Goal: Task Accomplishment & Management: Complete application form

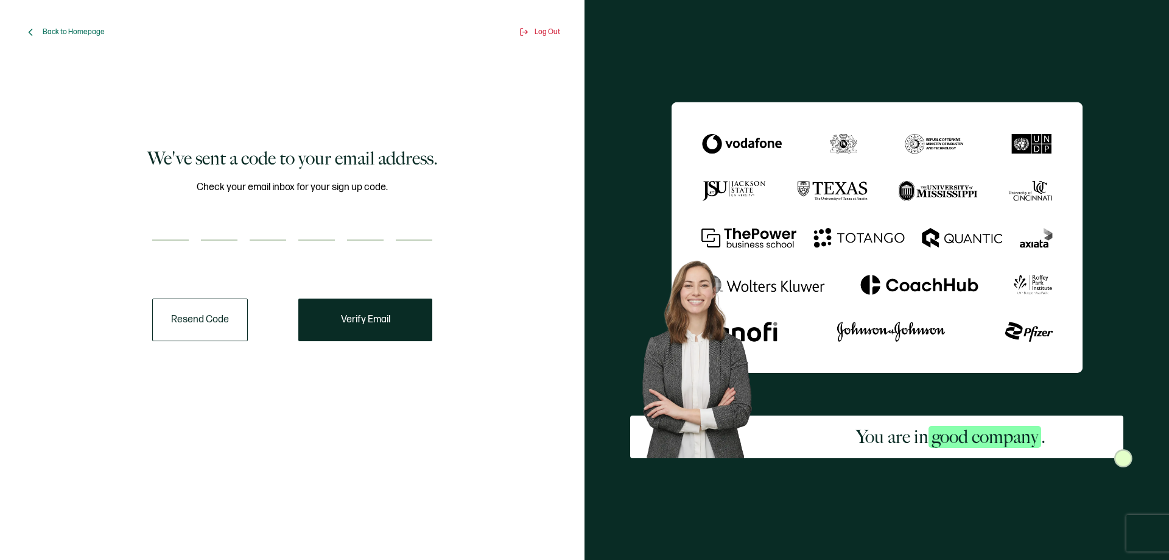
paste input "2"
type input "2"
type input "0"
type input "7"
type input "2"
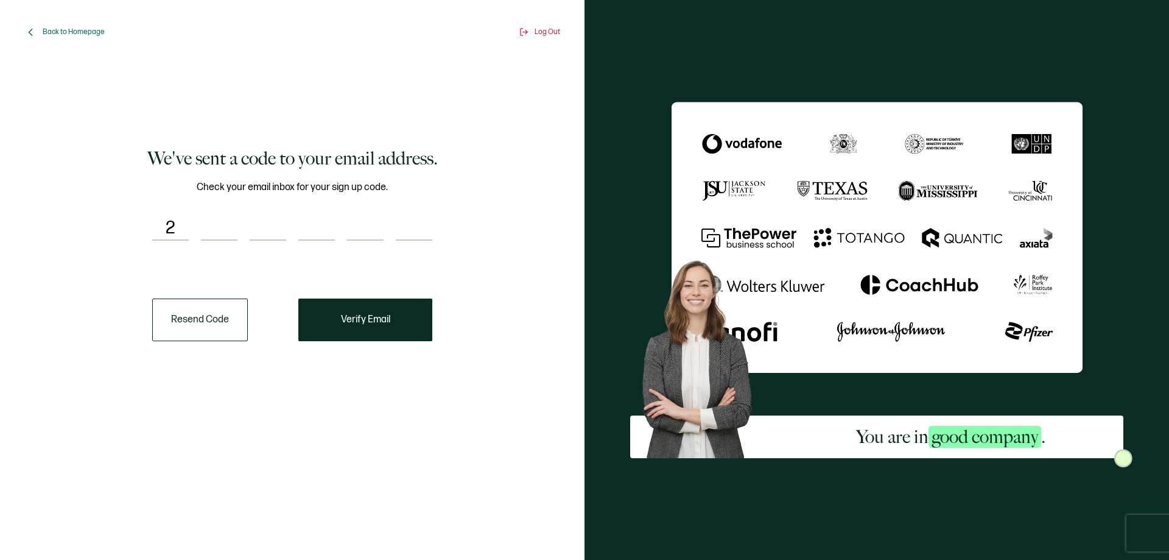
type input "8"
type input "0"
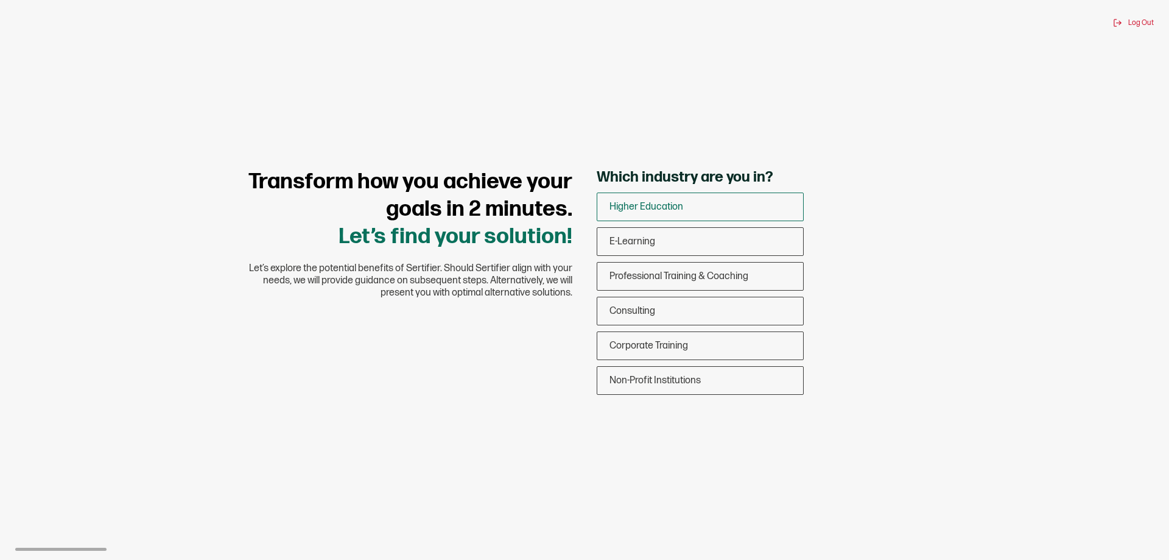
click at [663, 209] on span "Higher Education" at bounding box center [647, 207] width 74 height 12
click at [0, 0] on input "Higher Education" at bounding box center [0, 0] width 0 height 0
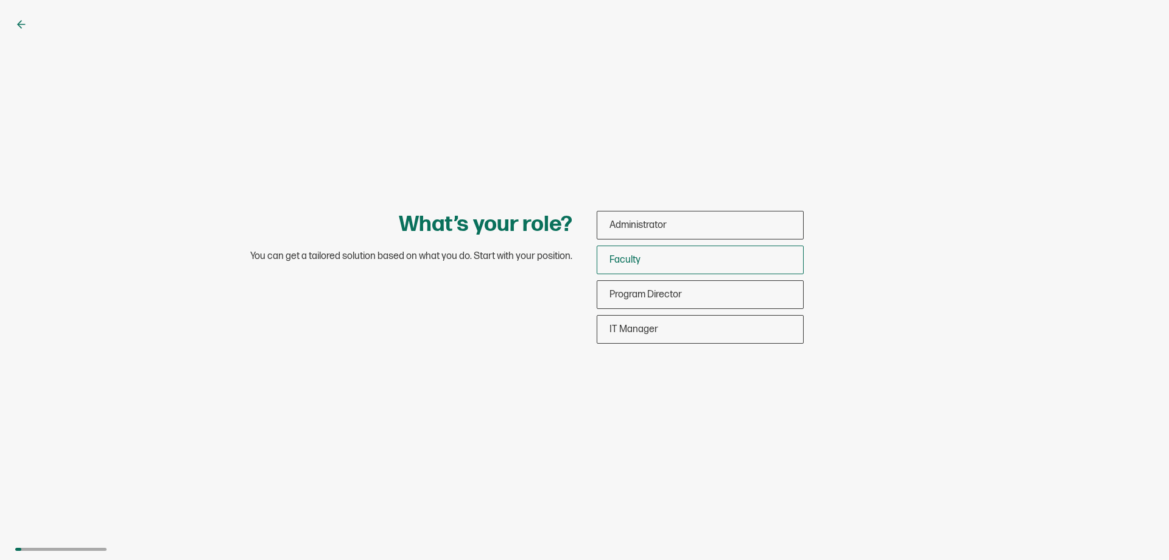
click at [624, 264] on span "Faculty" at bounding box center [625, 260] width 31 height 12
click at [0, 0] on input "Faculty" at bounding box center [0, 0] width 0 height 0
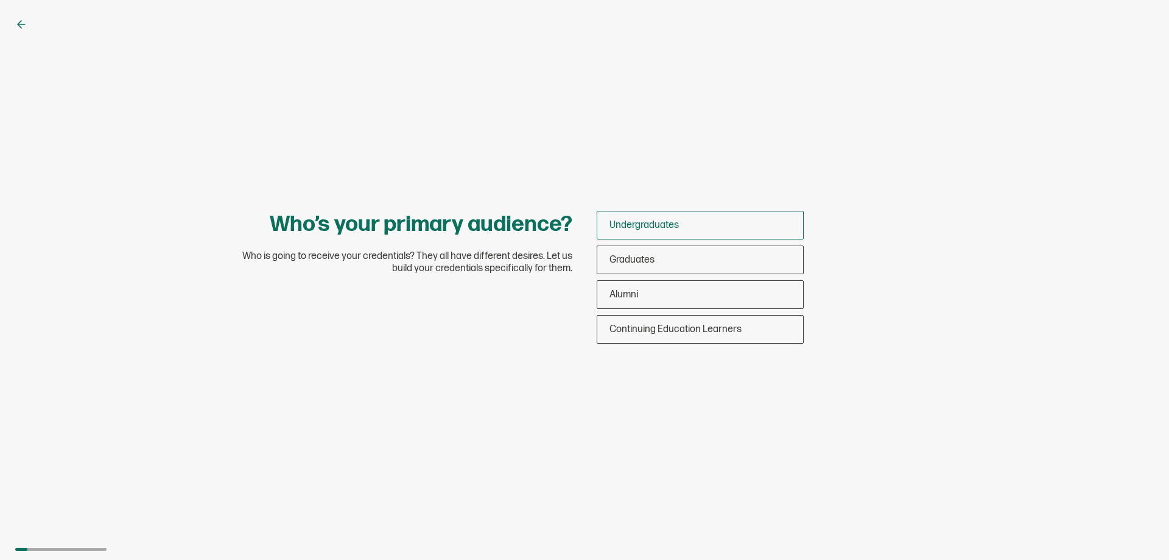
click at [640, 228] on span "Undergraduates" at bounding box center [644, 225] width 69 height 12
click at [0, 0] on input "Undergraduates" at bounding box center [0, 0] width 0 height 0
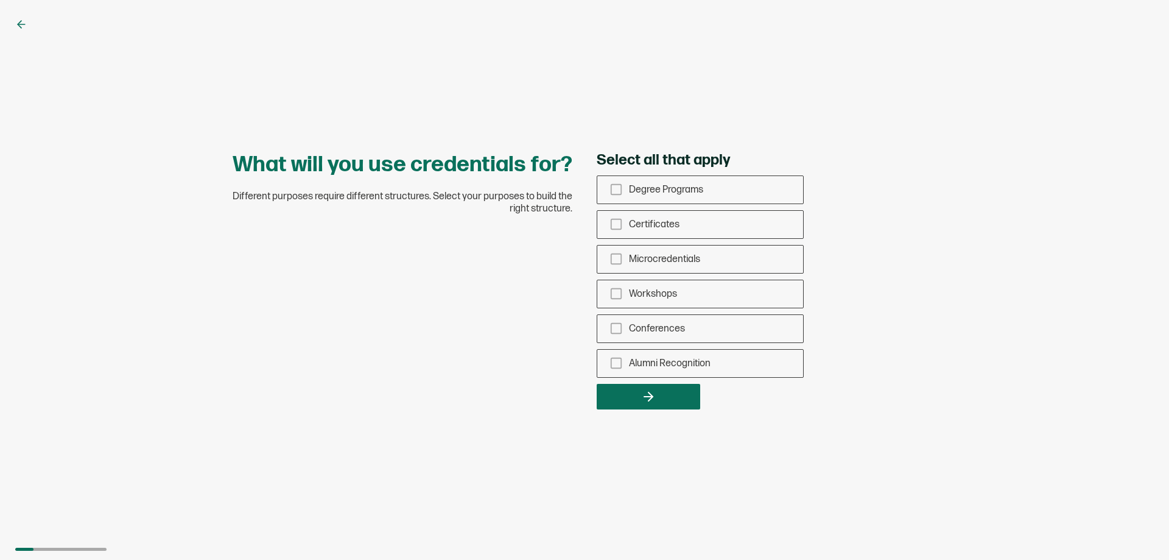
click at [640, 228] on span "Certificates" at bounding box center [654, 225] width 51 height 12
click at [0, 0] on input "Certificates" at bounding box center [0, 0] width 0 height 0
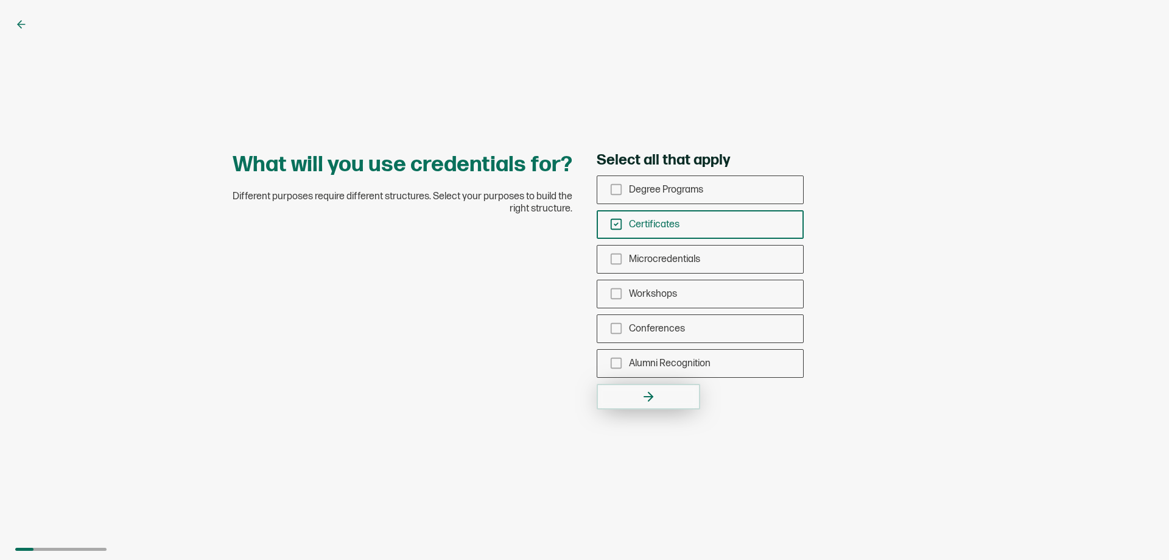
click at [674, 394] on button "button" at bounding box center [649, 397] width 104 height 26
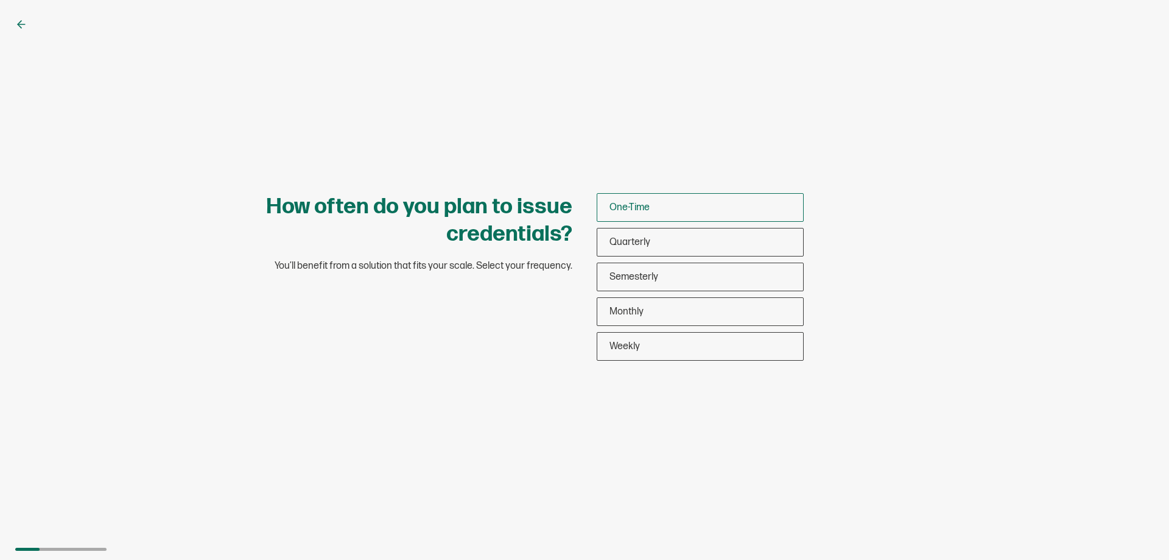
click at [663, 211] on div "One-Time" at bounding box center [700, 207] width 206 height 29
click at [0, 0] on input "One-Time" at bounding box center [0, 0] width 0 height 0
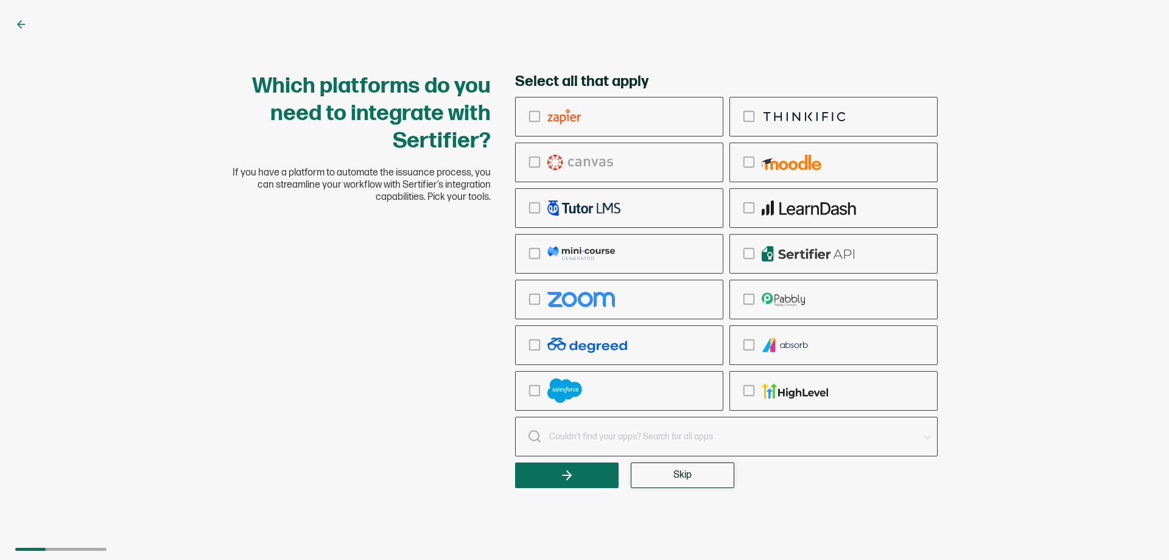
click at [689, 487] on button "Skip" at bounding box center [683, 475] width 104 height 26
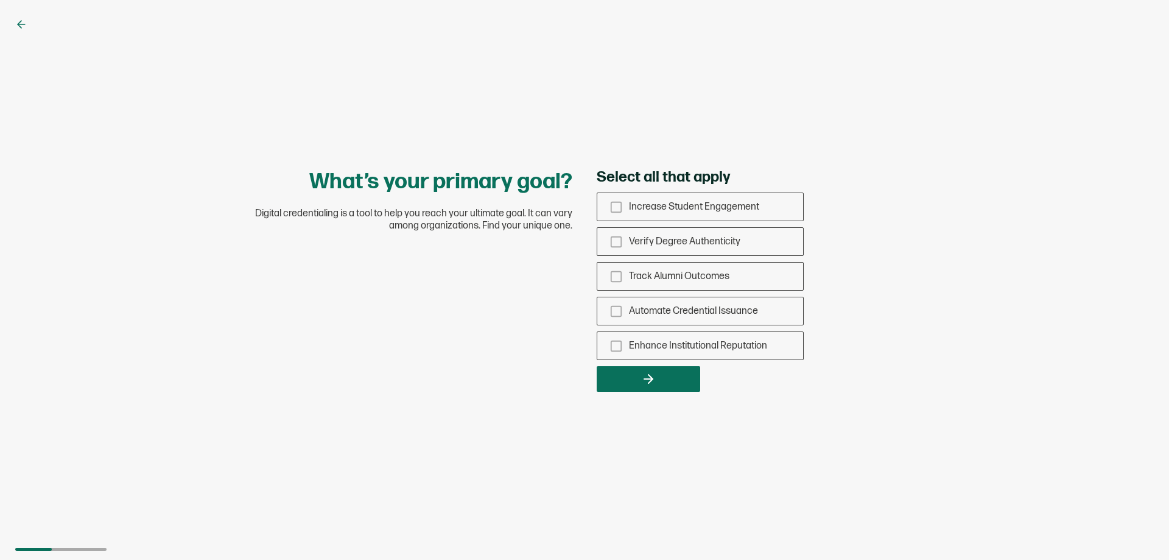
click at [675, 399] on div "What’s your primary goal? Digital credentialing is a tool to help you reach you…" at bounding box center [584, 280] width 1169 height 560
click at [674, 390] on button "button" at bounding box center [649, 379] width 104 height 26
click at [642, 204] on span "Increase Student Engagement" at bounding box center [694, 207] width 130 height 12
click at [0, 0] on input "Increase Student Engagement" at bounding box center [0, 0] width 0 height 0
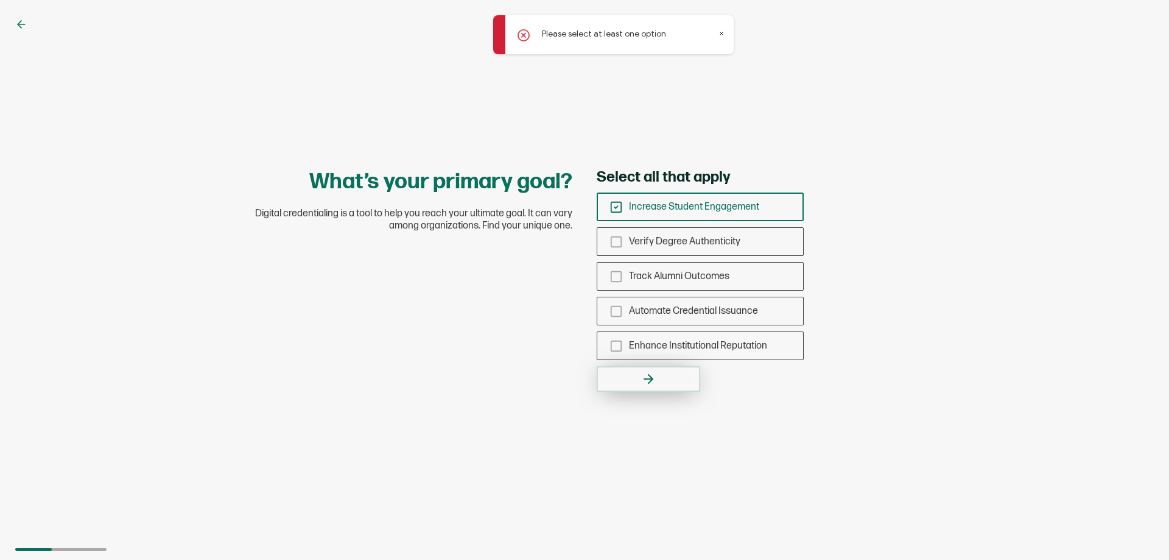
click at [637, 385] on button "button" at bounding box center [649, 379] width 104 height 26
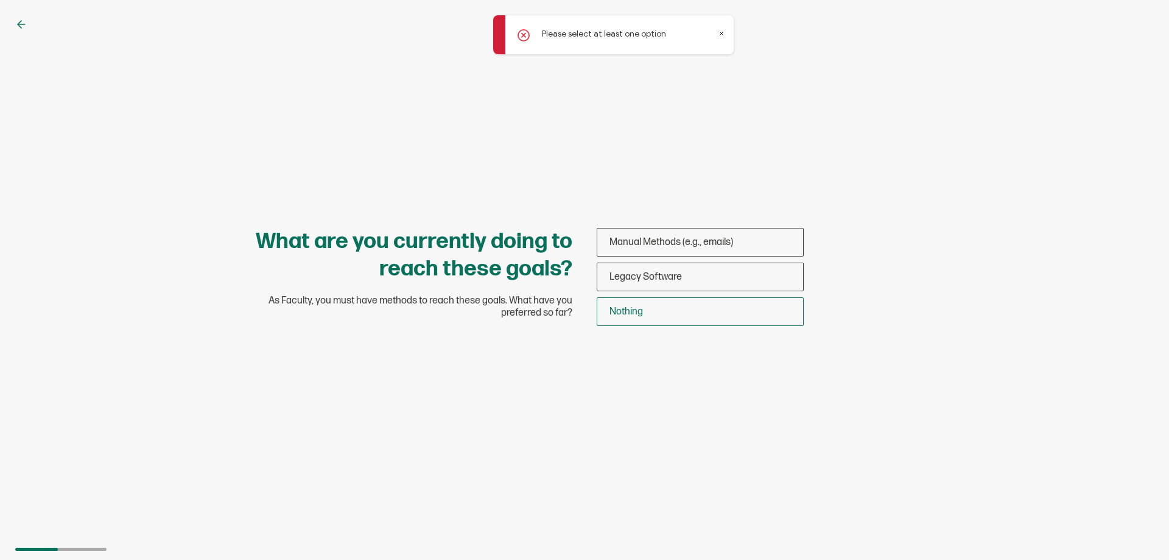
click at [639, 319] on div "Nothing" at bounding box center [700, 311] width 206 height 29
click at [0, 0] on input "Nothing" at bounding box center [0, 0] width 0 height 0
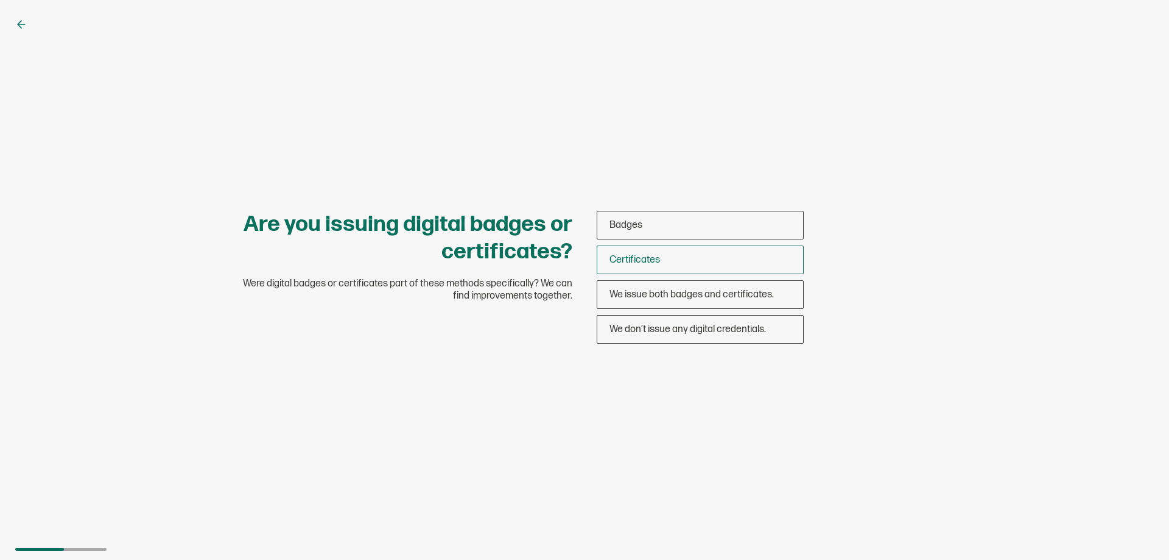
click at [644, 264] on span "Certificates" at bounding box center [635, 260] width 51 height 12
click at [0, 0] on input "Certificates" at bounding box center [0, 0] width 0 height 0
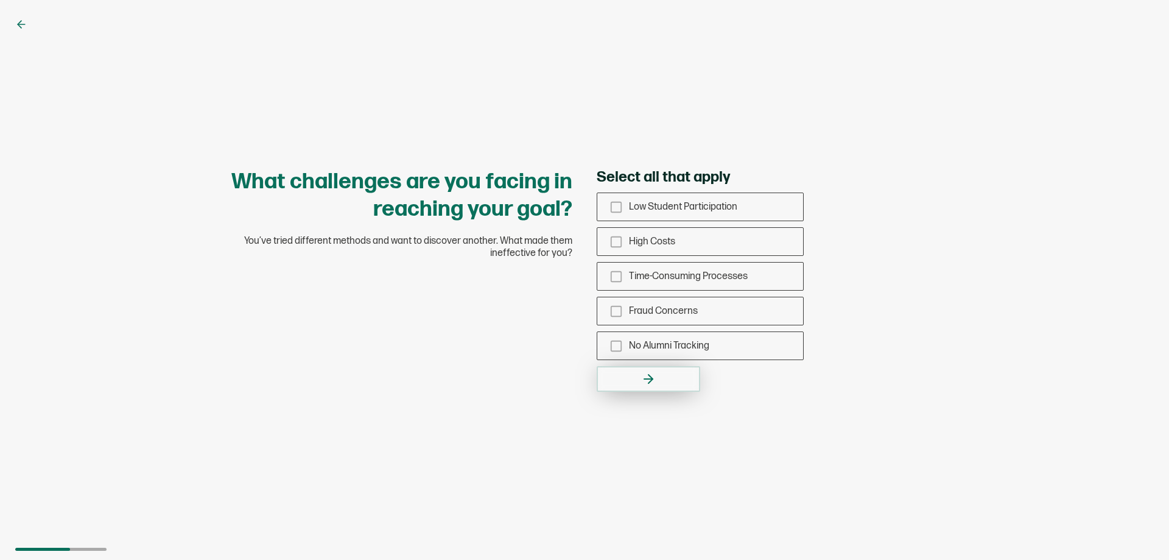
click at [641, 379] on icon "button" at bounding box center [648, 378] width 15 height 15
click at [639, 210] on span "Low Student Participation" at bounding box center [683, 207] width 108 height 12
click at [0, 0] on input "Low Student Participation" at bounding box center [0, 0] width 0 height 0
click at [642, 373] on icon "button" at bounding box center [648, 378] width 15 height 15
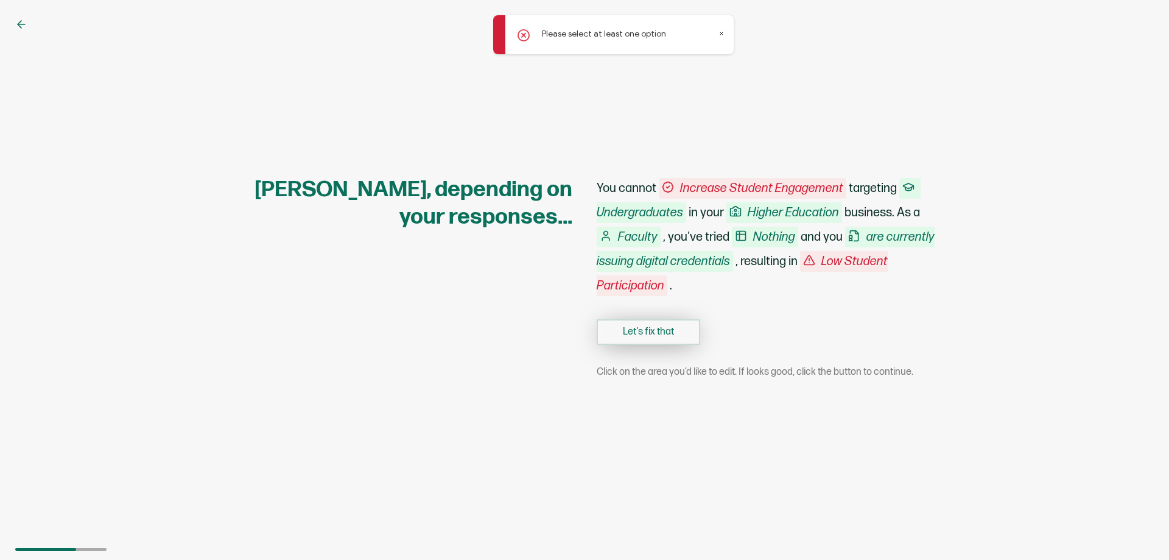
click at [646, 340] on button "Let's fix that" at bounding box center [649, 332] width 104 height 26
